Goal: Information Seeking & Learning: Learn about a topic

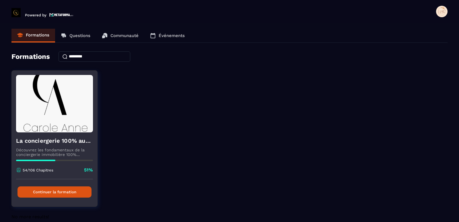
click at [71, 190] on button "Continuer la formation" at bounding box center [54, 191] width 74 height 11
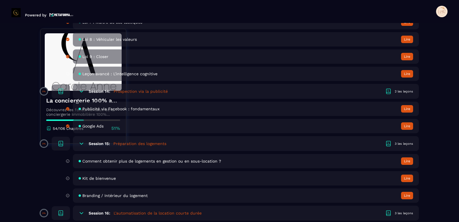
scroll to position [1061, 0]
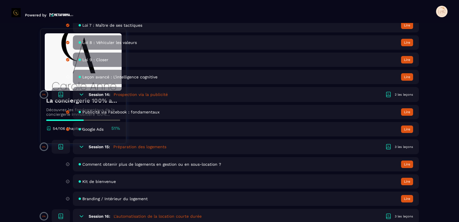
click at [102, 147] on h6 "Session 15:" at bounding box center [99, 146] width 21 height 5
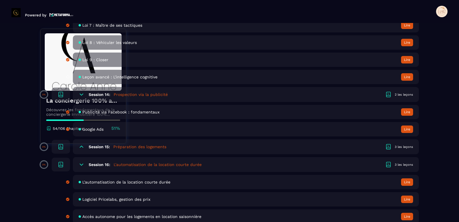
click at [102, 147] on h6 "Session 15:" at bounding box center [99, 146] width 21 height 5
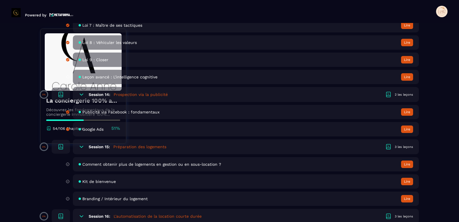
click at [106, 164] on span "Comment obtenir plus de logements en gestion ou en sous-location ?" at bounding box center [151, 164] width 139 height 5
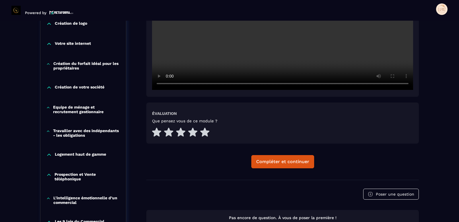
scroll to position [203, 0]
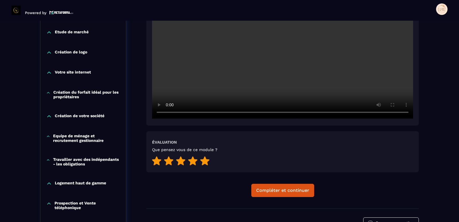
click at [205, 162] on icon at bounding box center [204, 160] width 9 height 9
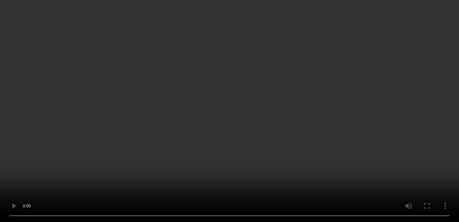
scroll to position [318, 0]
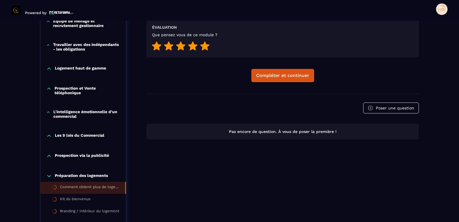
click at [63, 112] on p "L'intelligence émotionnelle d’un commercial" at bounding box center [86, 113] width 67 height 9
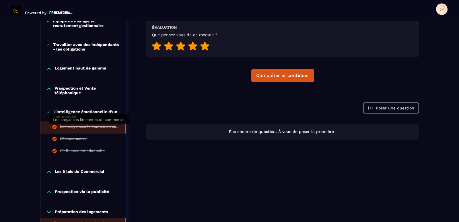
click at [78, 125] on div "Les croyances limitantes du commercial" at bounding box center [89, 127] width 59 height 6
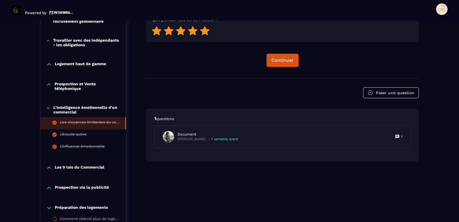
scroll to position [347, 0]
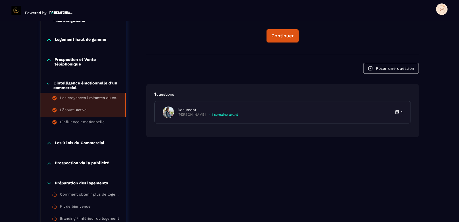
click at [70, 109] on div "L’écoute active" at bounding box center [73, 111] width 27 height 6
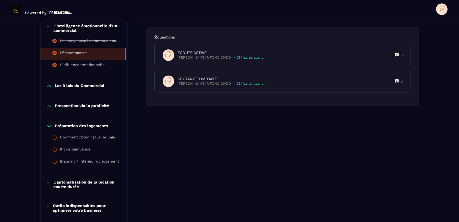
scroll to position [404, 0]
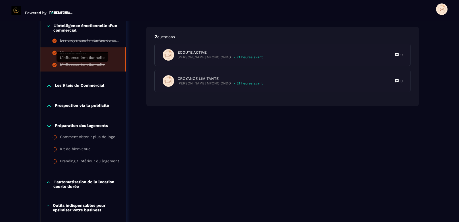
click at [89, 65] on div "L’influence émotionnelle" at bounding box center [82, 65] width 45 height 6
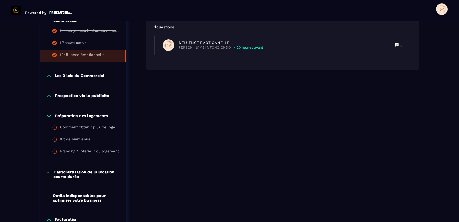
scroll to position [433, 0]
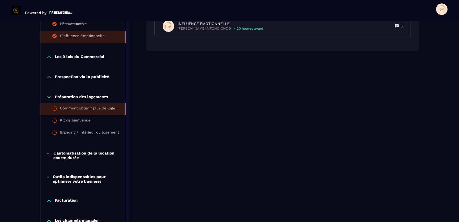
click at [87, 107] on div "Comment obtenir plus de logements en gestion ou en sous-location ?" at bounding box center [89, 109] width 59 height 6
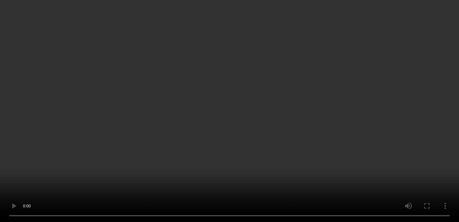
scroll to position [232, 0]
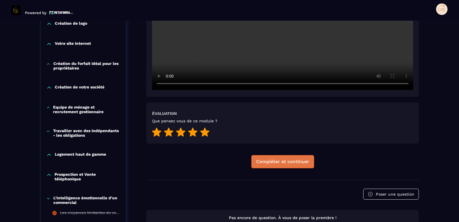
click at [303, 160] on div "Compléter et continuer" at bounding box center [282, 162] width 53 height 6
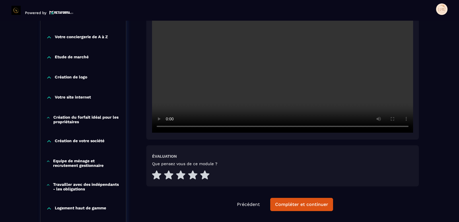
scroll to position [232, 0]
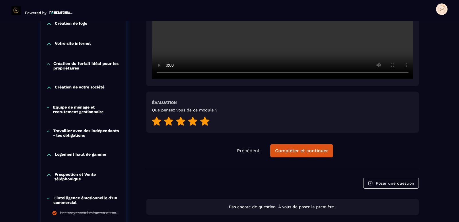
click at [205, 122] on icon at bounding box center [204, 120] width 9 height 9
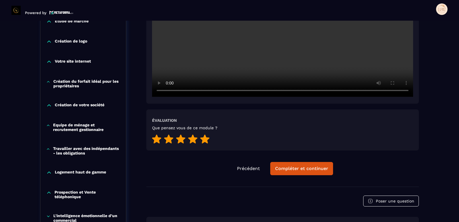
scroll to position [174, 0]
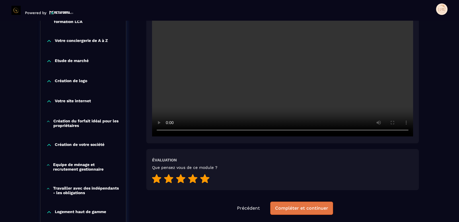
click at [305, 209] on div "Compléter et continuer" at bounding box center [301, 208] width 53 height 6
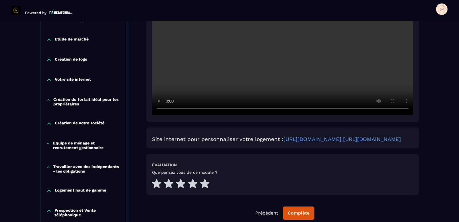
scroll to position [203, 0]
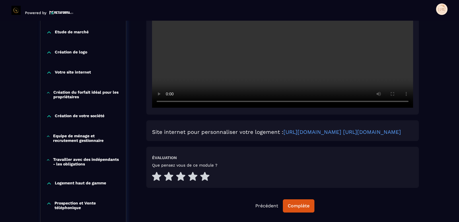
click at [47, 117] on icon at bounding box center [48, 116] width 3 height 2
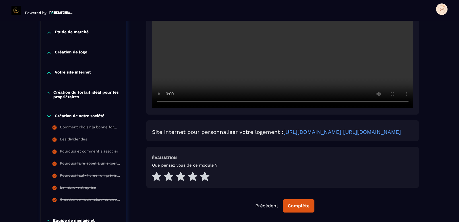
click at [48, 118] on icon at bounding box center [49, 116] width 6 height 6
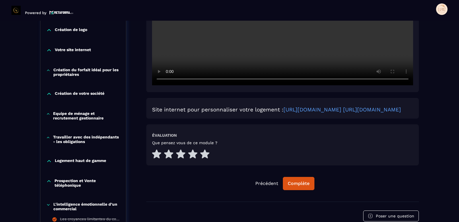
scroll to position [232, 0]
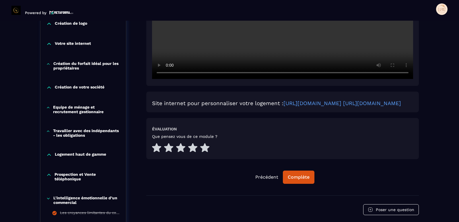
click at [48, 88] on icon at bounding box center [48, 88] width 3 height 2
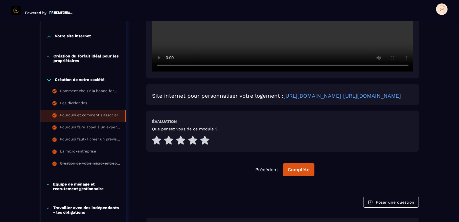
scroll to position [260, 0]
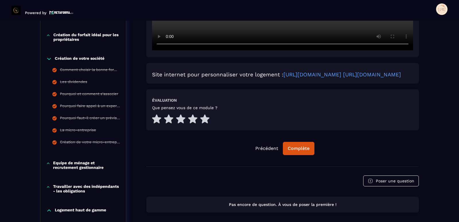
click at [48, 59] on icon at bounding box center [48, 59] width 3 height 2
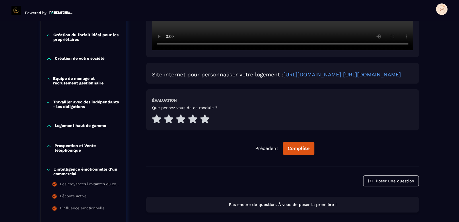
click at [48, 79] on icon at bounding box center [48, 79] width 4 height 6
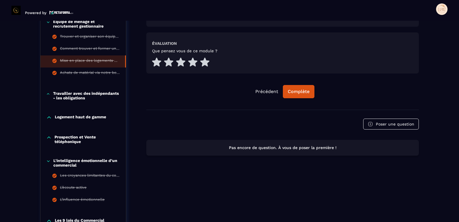
scroll to position [318, 0]
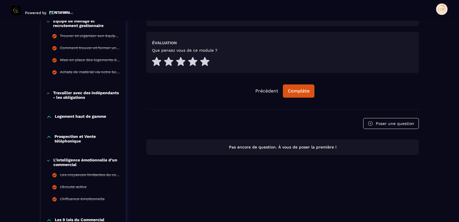
click at [49, 94] on icon at bounding box center [48, 93] width 4 height 6
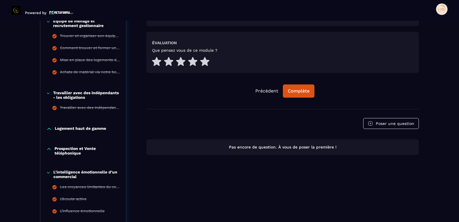
click at [49, 94] on icon at bounding box center [48, 93] width 4 height 6
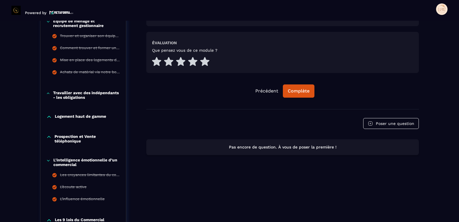
click at [48, 116] on icon at bounding box center [48, 117] width 3 height 2
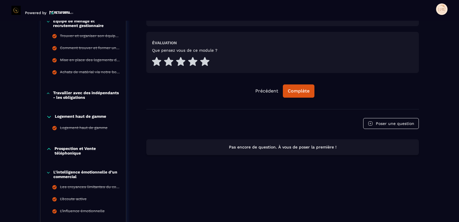
click at [48, 93] on icon at bounding box center [48, 93] width 2 height 1
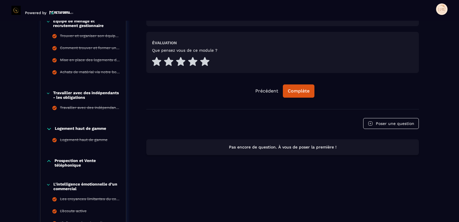
click at [48, 93] on icon at bounding box center [48, 93] width 4 height 6
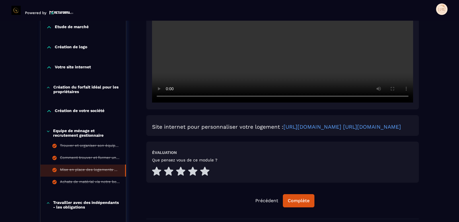
scroll to position [203, 0]
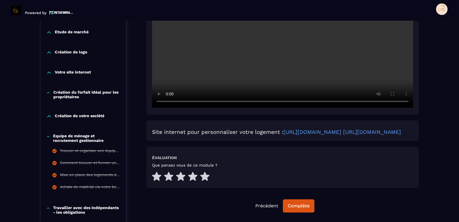
click at [49, 93] on icon at bounding box center [48, 93] width 4 height 6
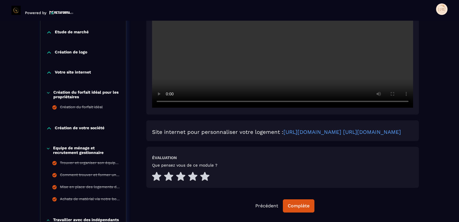
click at [49, 93] on icon at bounding box center [48, 93] width 4 height 6
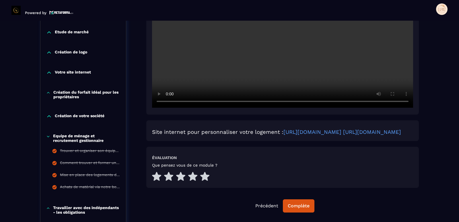
click at [48, 137] on icon at bounding box center [48, 136] width 4 height 6
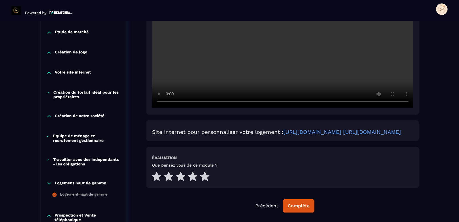
click at [47, 159] on icon at bounding box center [48, 160] width 4 height 6
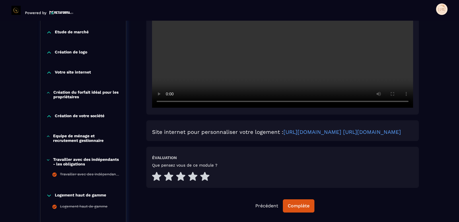
click at [47, 159] on icon at bounding box center [48, 159] width 2 height 1
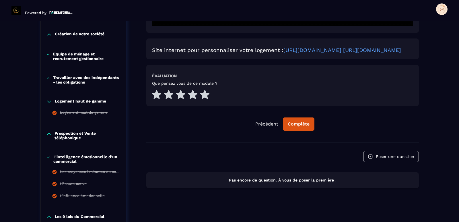
scroll to position [289, 0]
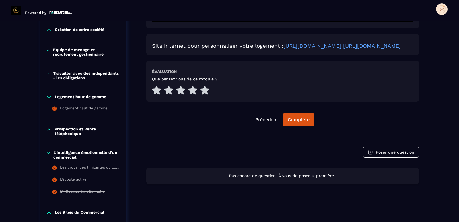
click at [49, 98] on icon at bounding box center [48, 97] width 3 height 2
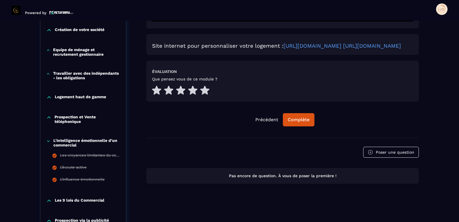
click at [48, 141] on icon at bounding box center [48, 140] width 3 height 1
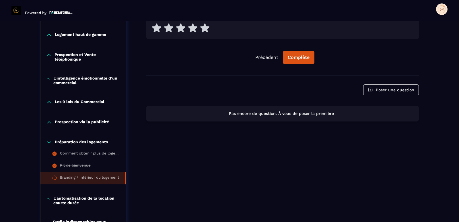
scroll to position [347, 0]
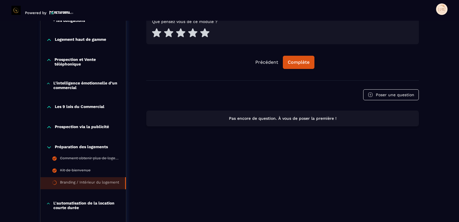
click at [49, 38] on icon at bounding box center [49, 40] width 6 height 6
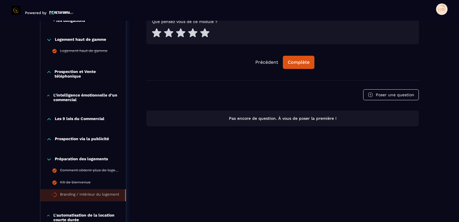
click at [49, 38] on icon at bounding box center [49, 40] width 6 height 6
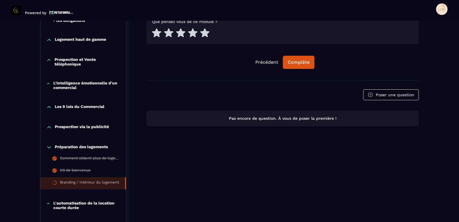
click at [49, 40] on icon at bounding box center [49, 40] width 6 height 6
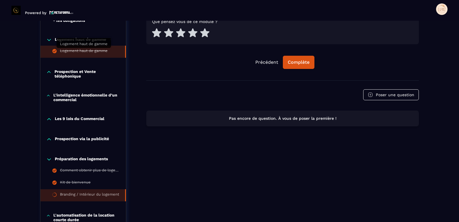
click at [79, 50] on div "Logement haut de gamme" at bounding box center [84, 51] width 48 height 6
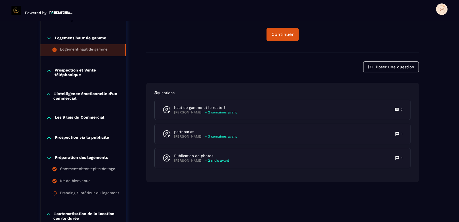
scroll to position [347, 0]
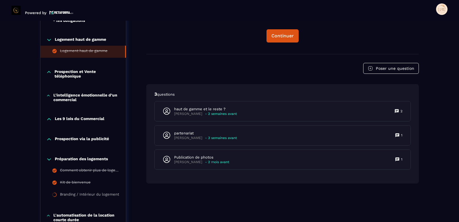
click at [49, 40] on icon at bounding box center [49, 40] width 6 height 6
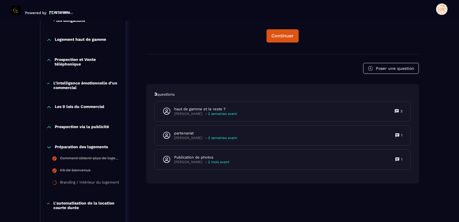
click at [50, 59] on icon at bounding box center [48, 60] width 5 height 6
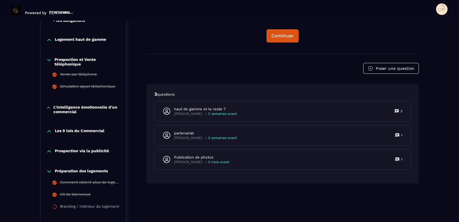
click at [50, 58] on icon at bounding box center [48, 60] width 5 height 6
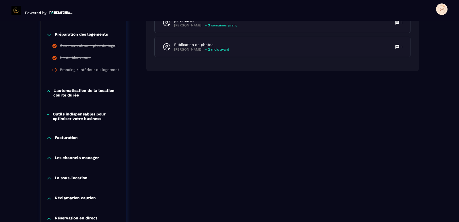
scroll to position [461, 0]
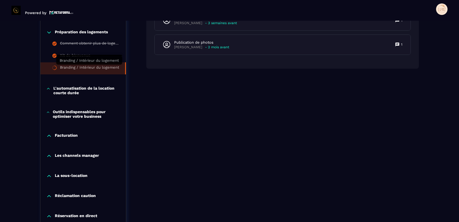
click at [79, 67] on div "Branding / Intérieur du logement" at bounding box center [89, 68] width 59 height 6
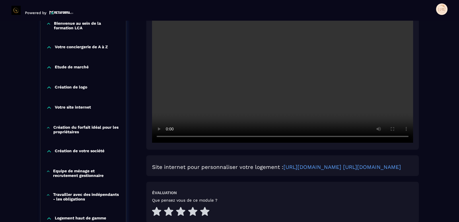
scroll to position [174, 0]
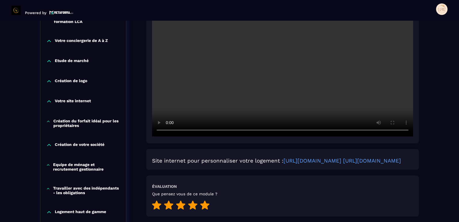
click at [205, 209] on icon at bounding box center [204, 204] width 9 height 9
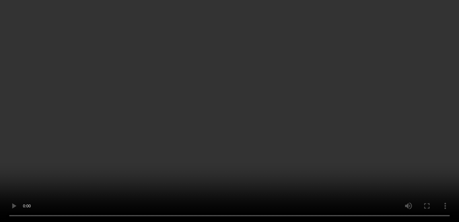
scroll to position [289, 0]
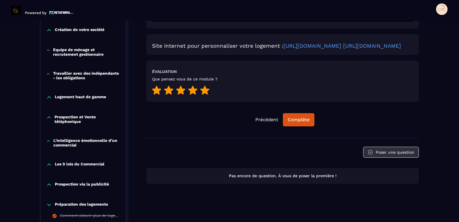
click at [386, 157] on button "Poser une question" at bounding box center [391, 152] width 56 height 11
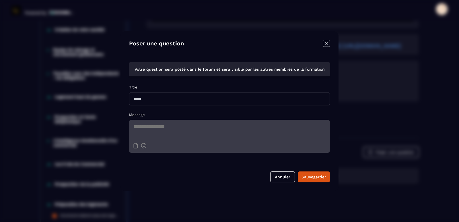
click at [164, 98] on input "Modal window" at bounding box center [229, 98] width 201 height 13
type input "********"
click at [149, 124] on textarea "Modal window" at bounding box center [229, 130] width 201 height 20
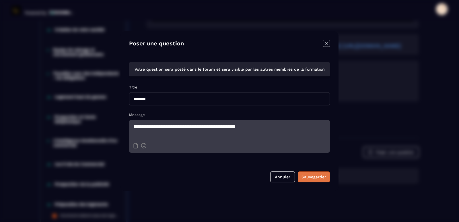
type textarea "**********"
click at [315, 177] on div "Sauvegarder" at bounding box center [313, 177] width 25 height 6
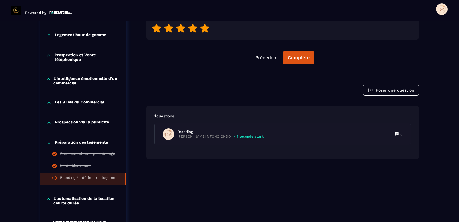
scroll to position [375, 0]
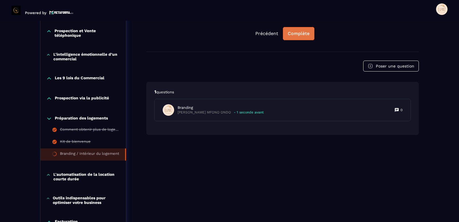
click at [299, 40] on button "Complète" at bounding box center [299, 33] width 32 height 13
click at [49, 120] on icon at bounding box center [49, 119] width 6 height 6
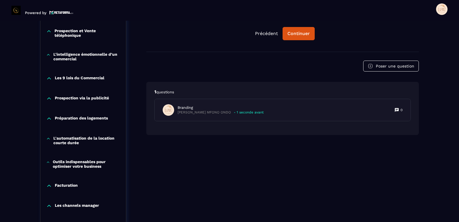
click at [48, 118] on icon at bounding box center [48, 119] width 3 height 2
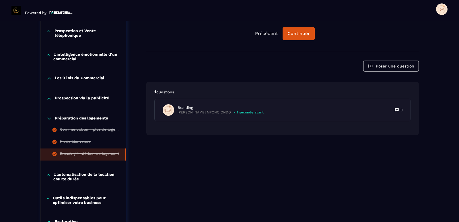
click at [48, 118] on icon at bounding box center [48, 119] width 3 height 2
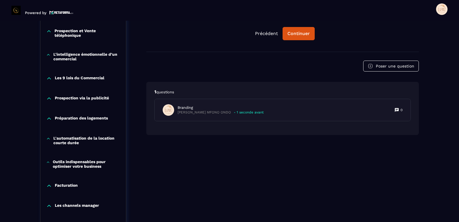
click at [48, 140] on icon at bounding box center [48, 139] width 4 height 6
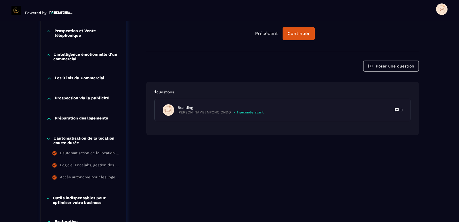
click at [48, 140] on icon at bounding box center [48, 139] width 4 height 6
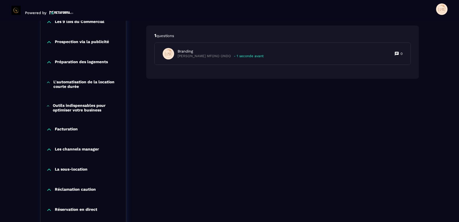
scroll to position [433, 0]
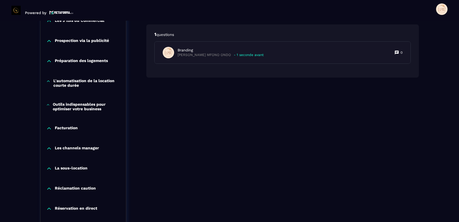
click at [48, 105] on icon at bounding box center [48, 105] width 4 height 6
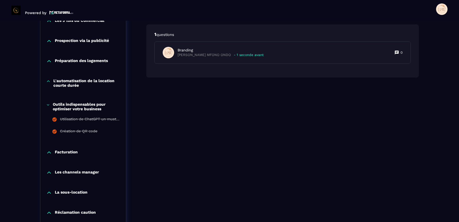
click at [48, 105] on icon at bounding box center [48, 105] width 4 height 6
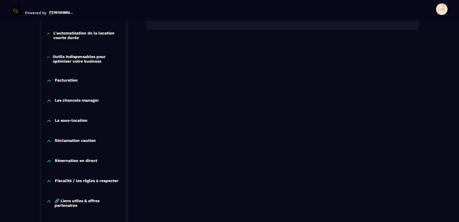
scroll to position [490, 0]
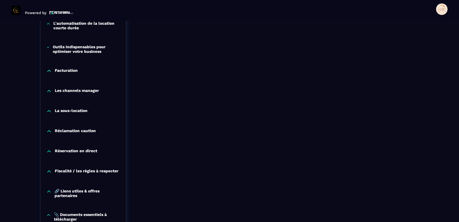
click at [50, 110] on icon at bounding box center [49, 111] width 6 height 6
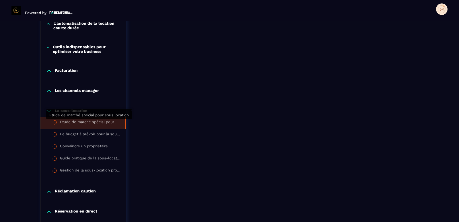
click at [76, 122] on div "Etude de marché spécial pour sous location" at bounding box center [89, 123] width 59 height 6
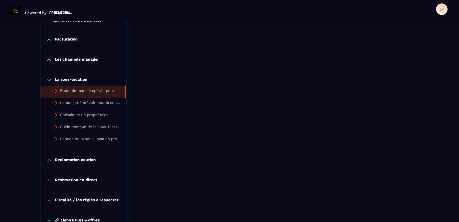
scroll to position [576, 0]
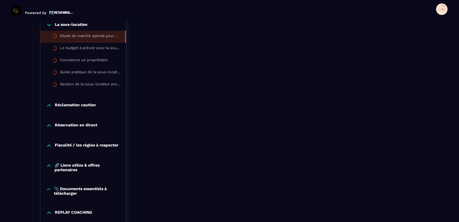
click at [50, 105] on icon at bounding box center [48, 105] width 3 height 2
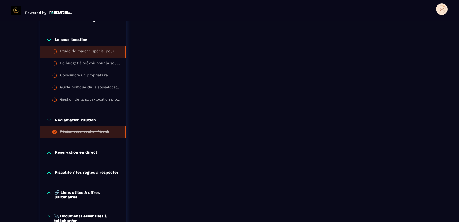
scroll to position [547, 0]
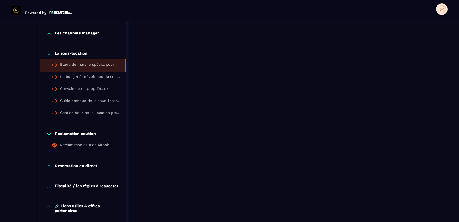
click at [49, 166] on icon at bounding box center [48, 166] width 3 height 2
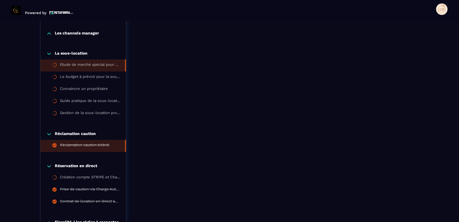
click at [85, 145] on div "Réclamation caution Airbnb" at bounding box center [84, 146] width 49 height 6
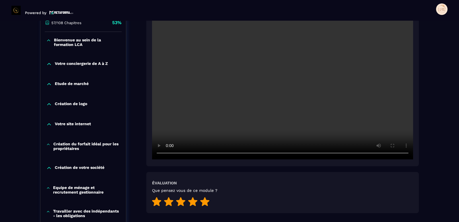
scroll to position [146, 0]
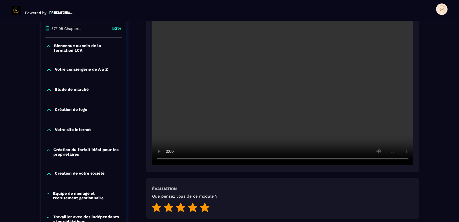
click at [57, 89] on p "Etude de marché" at bounding box center [72, 90] width 34 height 6
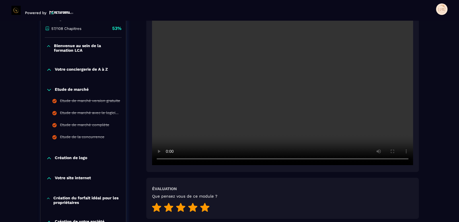
click at [50, 90] on icon at bounding box center [49, 90] width 6 height 6
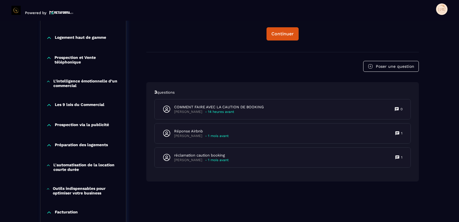
scroll to position [375, 0]
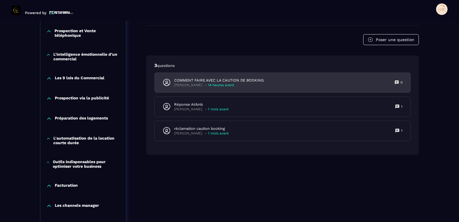
click at [212, 80] on p "COMMENT FAIRE AVEC LA CAUTION DE BOOKING" at bounding box center [218, 80] width 89 height 5
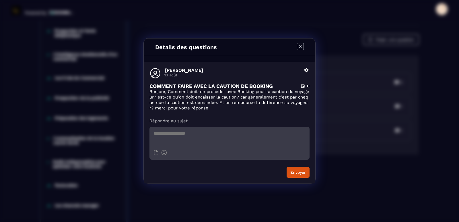
click at [299, 47] on icon "Modal window" at bounding box center [300, 46] width 7 height 7
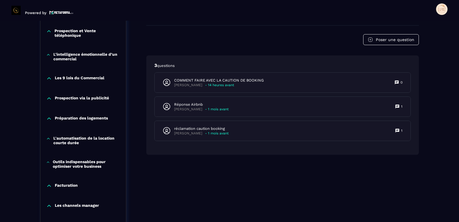
click at [48, 139] on icon at bounding box center [48, 139] width 4 height 6
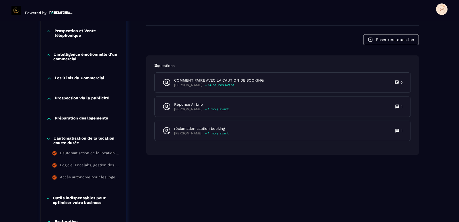
click at [49, 138] on icon at bounding box center [48, 139] width 4 height 6
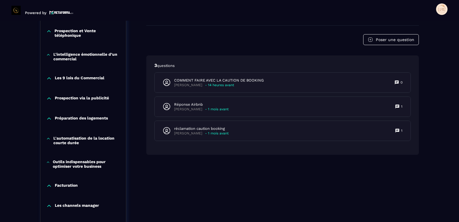
click at [49, 117] on icon at bounding box center [49, 119] width 6 height 6
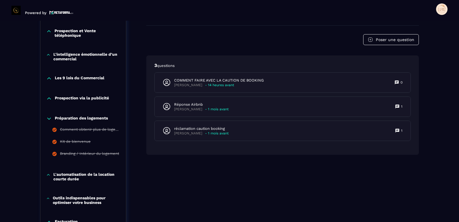
click at [49, 117] on icon at bounding box center [49, 119] width 6 height 6
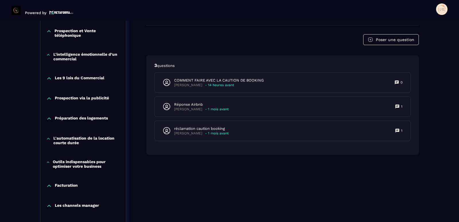
click at [49, 118] on icon at bounding box center [49, 119] width 6 height 6
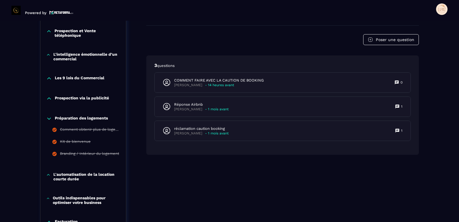
click at [49, 118] on icon at bounding box center [49, 119] width 6 height 6
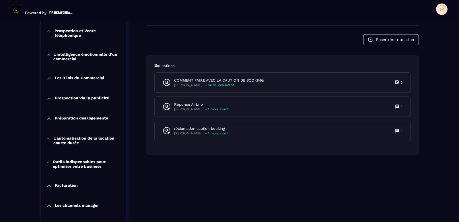
click at [48, 140] on icon at bounding box center [48, 139] width 4 height 6
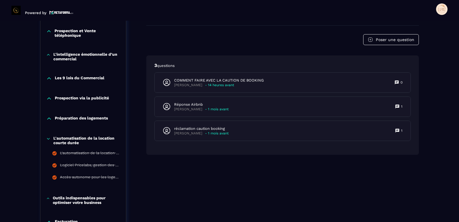
click at [48, 140] on icon at bounding box center [48, 139] width 4 height 6
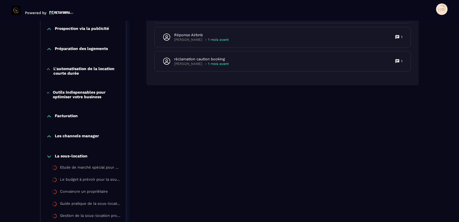
scroll to position [461, 0]
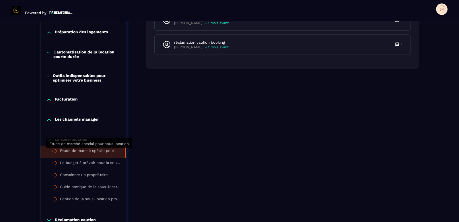
click at [80, 151] on div "Etude de marché spécial pour sous location" at bounding box center [89, 151] width 59 height 6
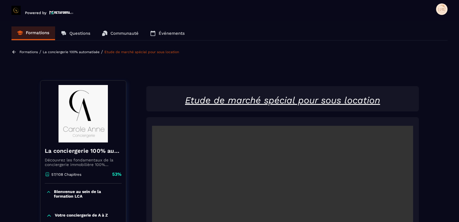
click at [443, 9] on span at bounding box center [441, 8] width 11 height 11
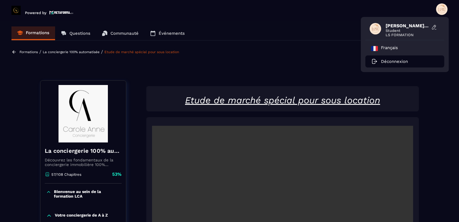
click at [388, 62] on p "Déconnexion" at bounding box center [394, 61] width 27 height 5
